Goal: Task Accomplishment & Management: Complete application form

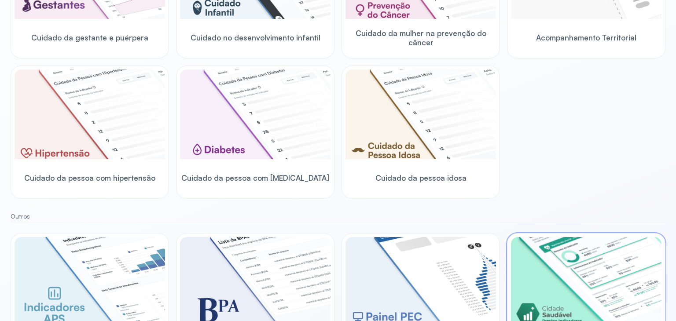
scroll to position [246, 0]
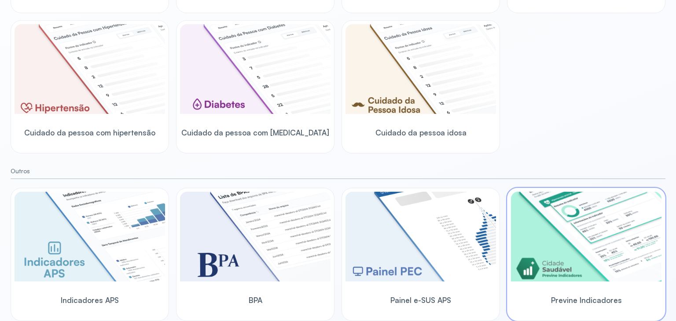
click at [584, 246] on img at bounding box center [586, 237] width 150 height 90
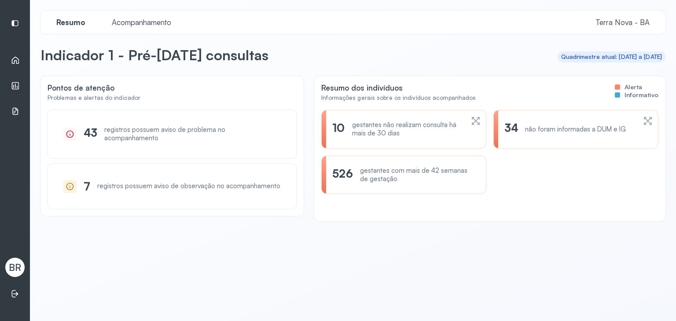
click at [20, 84] on div "Indicadores" at bounding box center [14, 86] width 19 height 20
click at [17, 59] on icon at bounding box center [15, 60] width 9 height 9
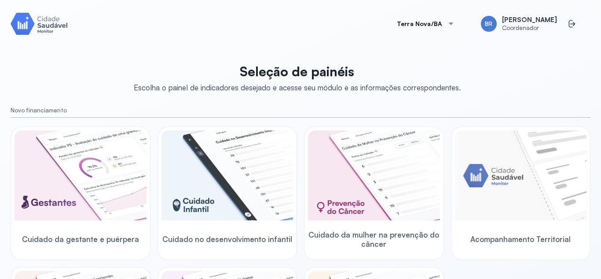
click at [430, 24] on button "Terra Nova/BA" at bounding box center [425, 24] width 79 height 18
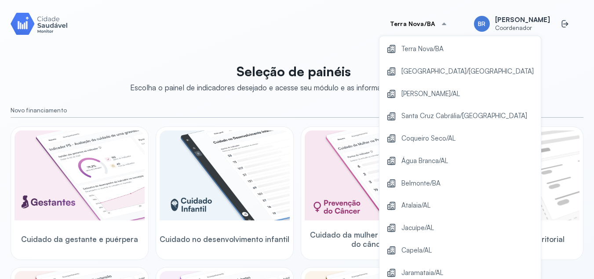
scroll to position [163, 0]
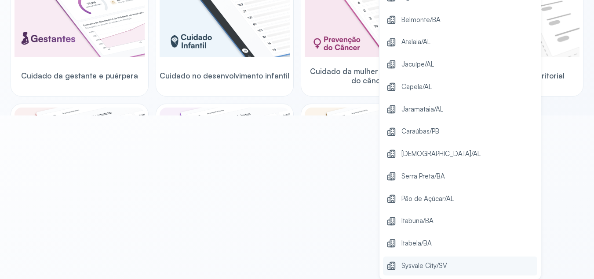
click at [414, 266] on span "Sysvale City/SV" at bounding box center [425, 266] width 46 height 12
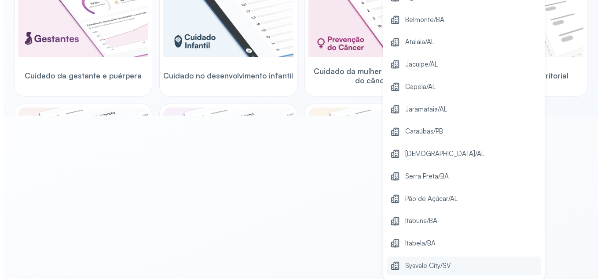
scroll to position [0, 0]
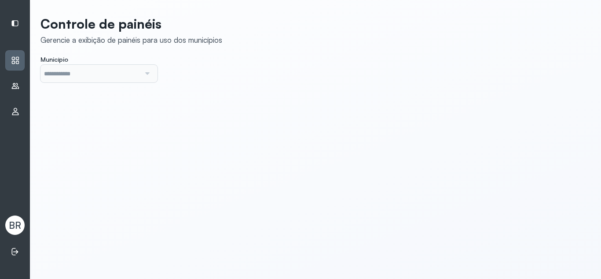
click at [19, 89] on div "Usuários" at bounding box center [14, 86] width 19 height 20
type input "*******"
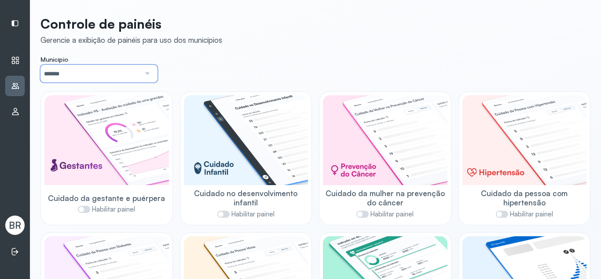
click at [94, 81] on input "*******" at bounding box center [90, 74] width 100 height 18
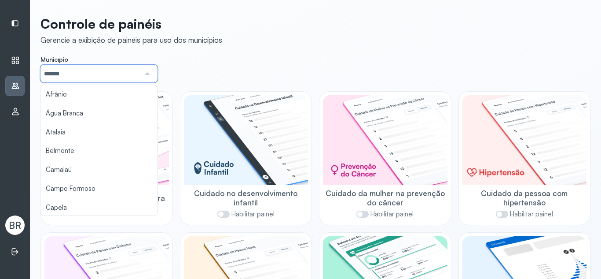
click at [12, 87] on icon at bounding box center [15, 85] width 9 height 9
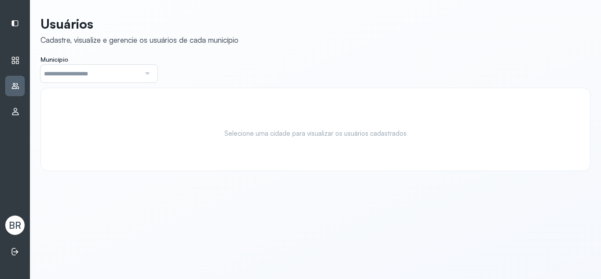
click at [134, 81] on input "text" at bounding box center [90, 74] width 100 height 18
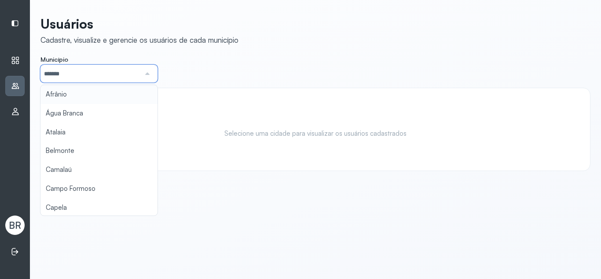
click at [111, 97] on div "Usuários Cadastre, visualize e gerencie os usuários de cada município Município…" at bounding box center [315, 93] width 550 height 155
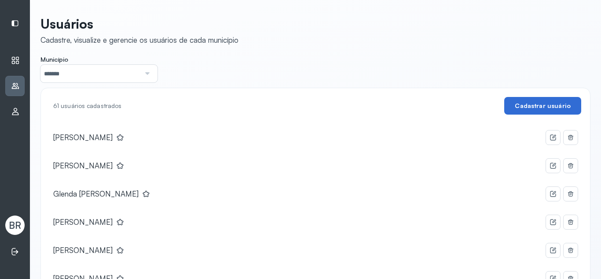
click at [557, 108] on button "Cadastrar usuário" at bounding box center [542, 106] width 77 height 18
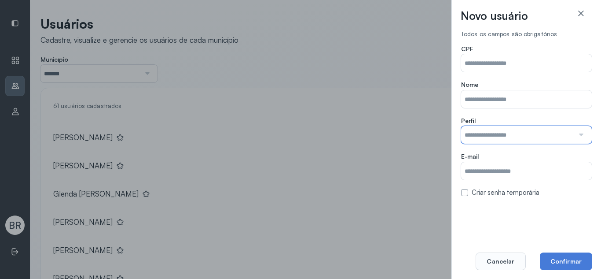
click at [489, 132] on input "text" at bounding box center [517, 135] width 113 height 18
click at [507, 136] on input "text" at bounding box center [517, 135] width 113 height 18
click at [518, 128] on input "text" at bounding box center [517, 135] width 113 height 18
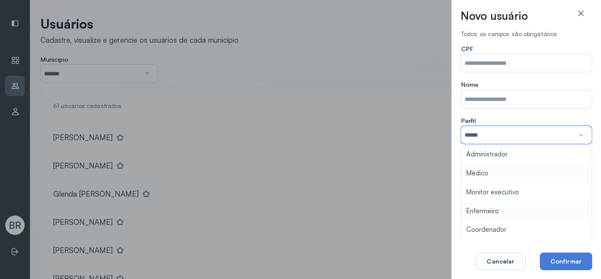
click at [497, 170] on div "CPF Nome Perfil ****** Administrador Médico Monitor executivo Enfermeiro Coorde…" at bounding box center [526, 121] width 131 height 152
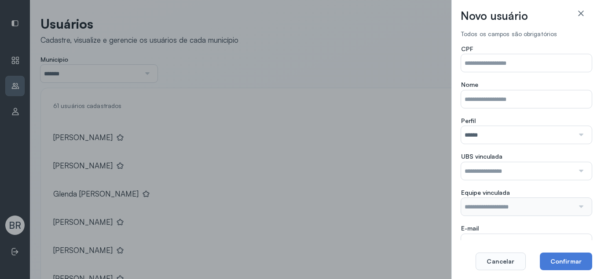
drag, startPoint x: 488, startPoint y: 161, endPoint x: 483, endPoint y: 167, distance: 7.2
click at [488, 162] on input "text" at bounding box center [517, 171] width 113 height 18
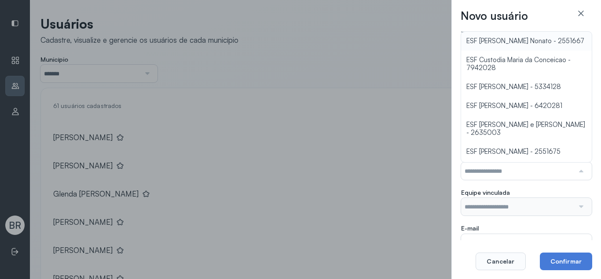
click at [481, 168] on input "text" at bounding box center [517, 171] width 113 height 18
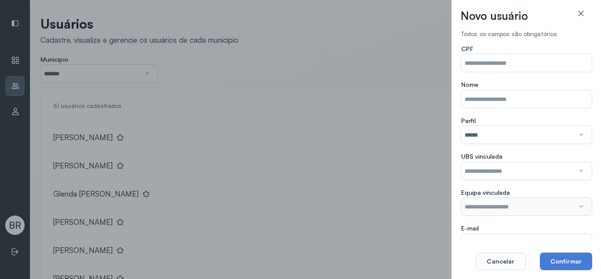
click at [480, 168] on input "text" at bounding box center [517, 171] width 113 height 18
type input "*******"
click at [506, 254] on button "Cancelar" at bounding box center [501, 261] width 50 height 18
